Goal: Contribute content

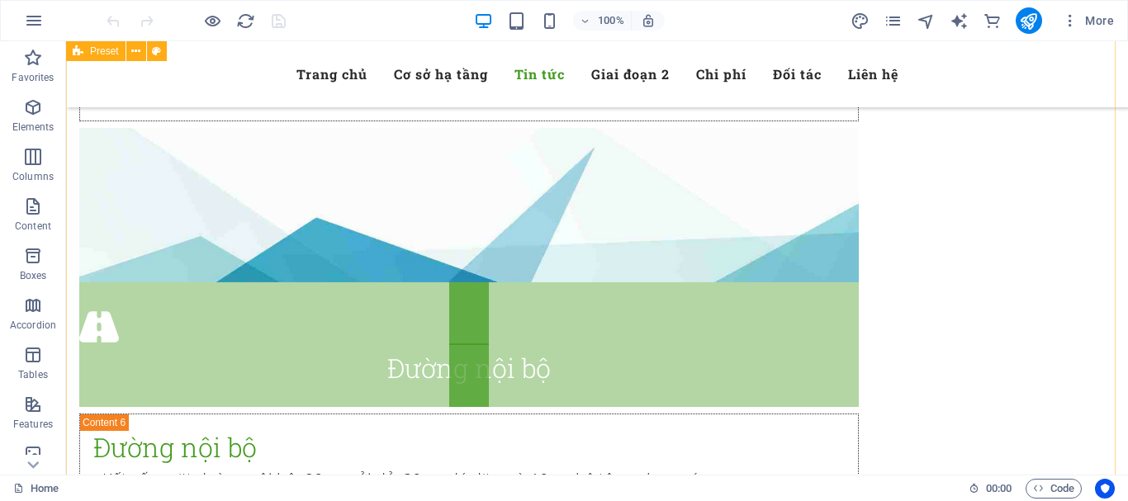
scroll to position [6548, 0]
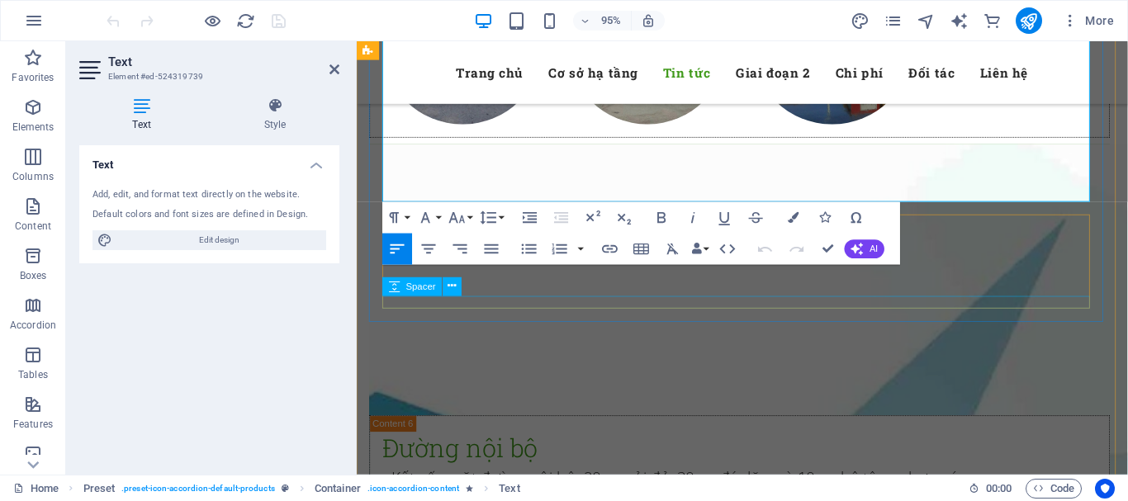
scroll to position [6556, 0]
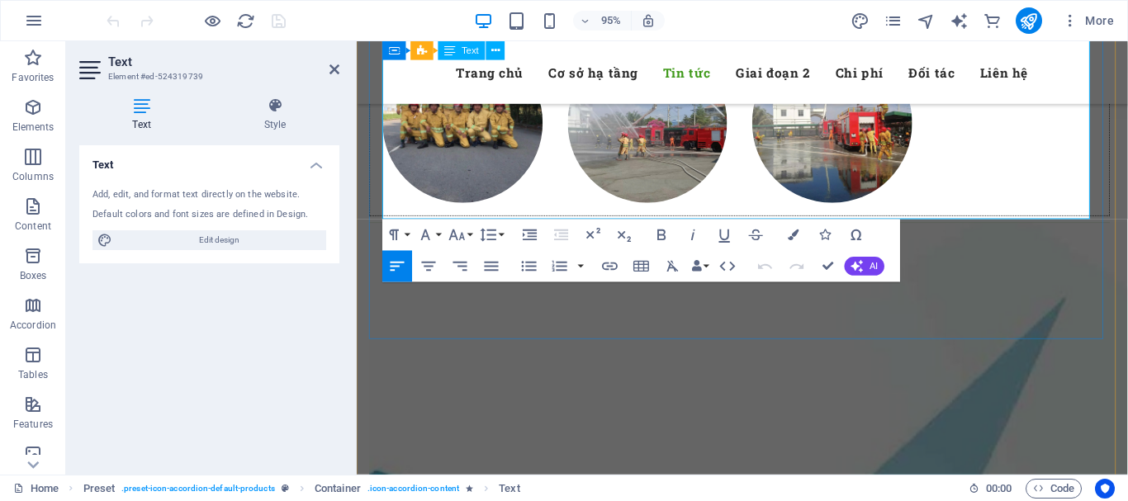
drag, startPoint x: 385, startPoint y: 217, endPoint x: 971, endPoint y: 231, distance: 586.4
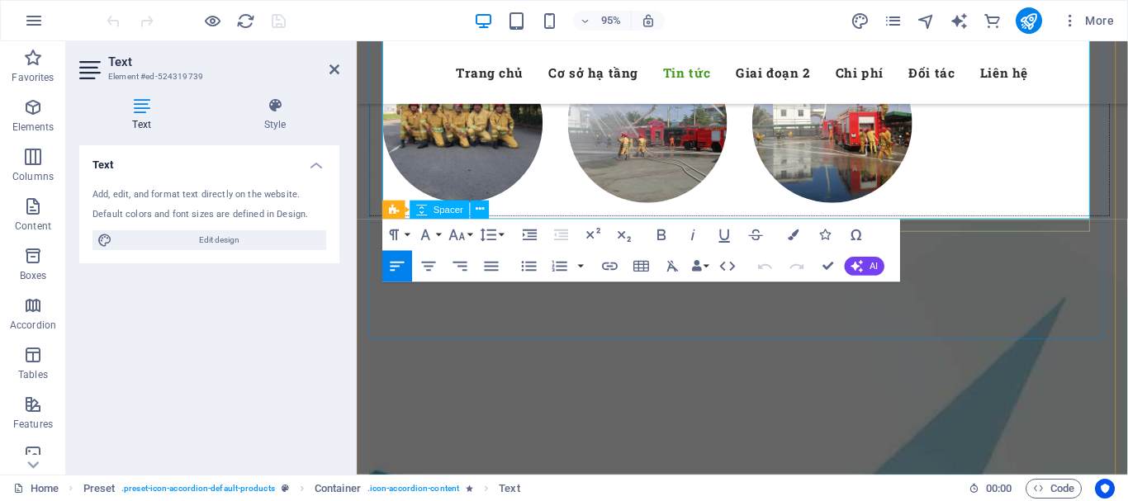
copy p "Hình ảnh [DATE]: bấm vào   [URL][DOMAIN_NAME]"
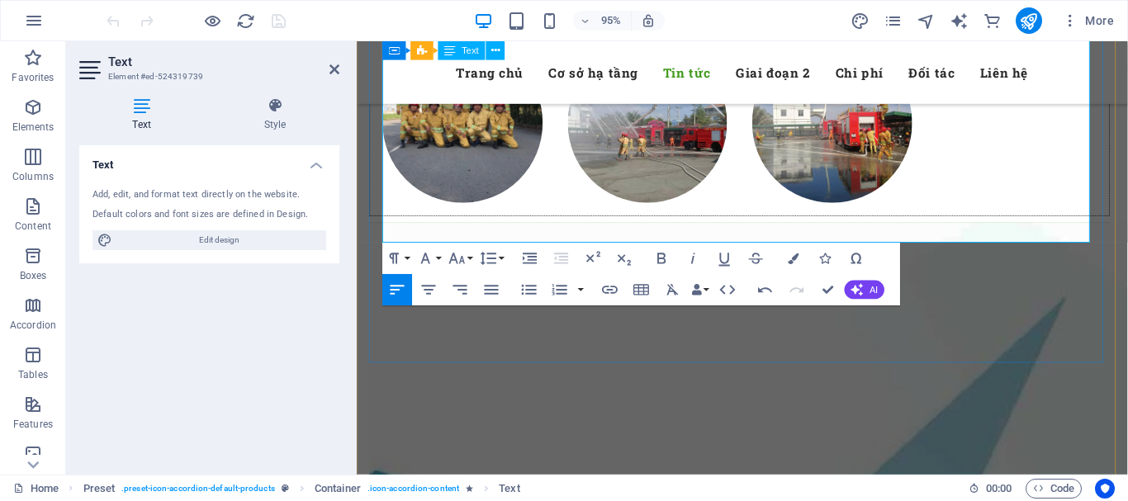
drag, startPoint x: 496, startPoint y: 240, endPoint x: 511, endPoint y: 238, distance: 15.1
drag, startPoint x: 751, startPoint y: 237, endPoint x: 670, endPoint y: 237, distance: 81.7
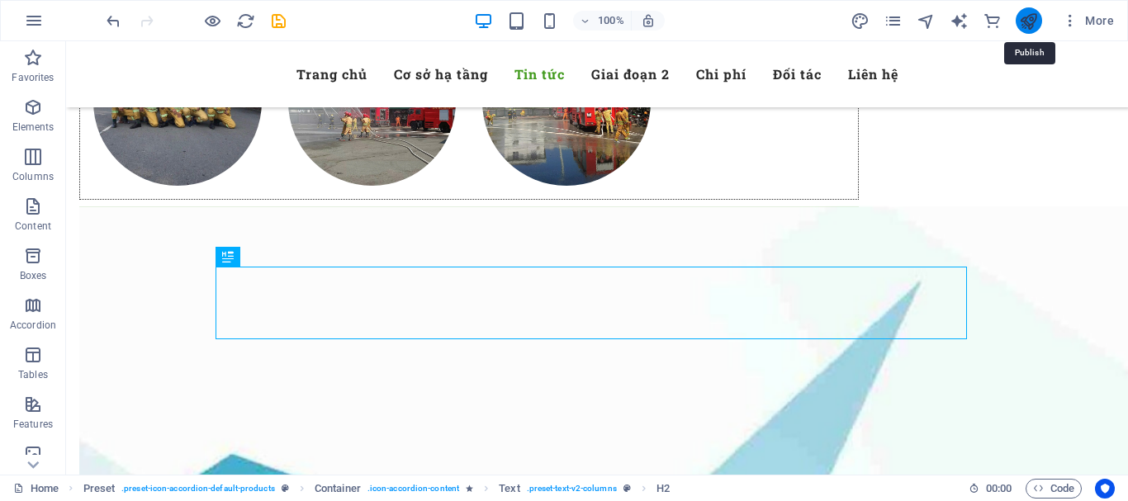
click at [1032, 20] on icon "publish" at bounding box center [1028, 21] width 19 height 19
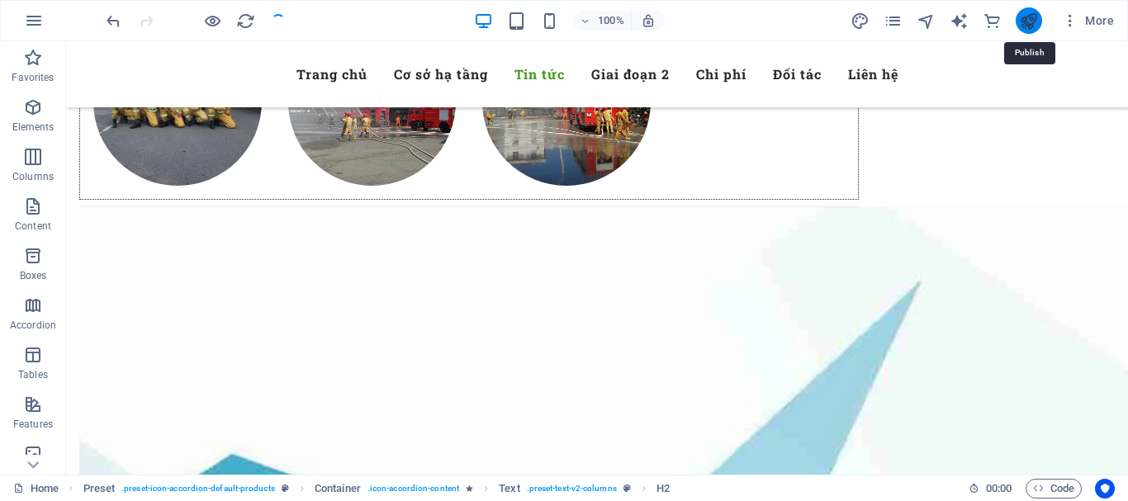
checkbox input "false"
